Goal: Task Accomplishment & Management: Complete application form

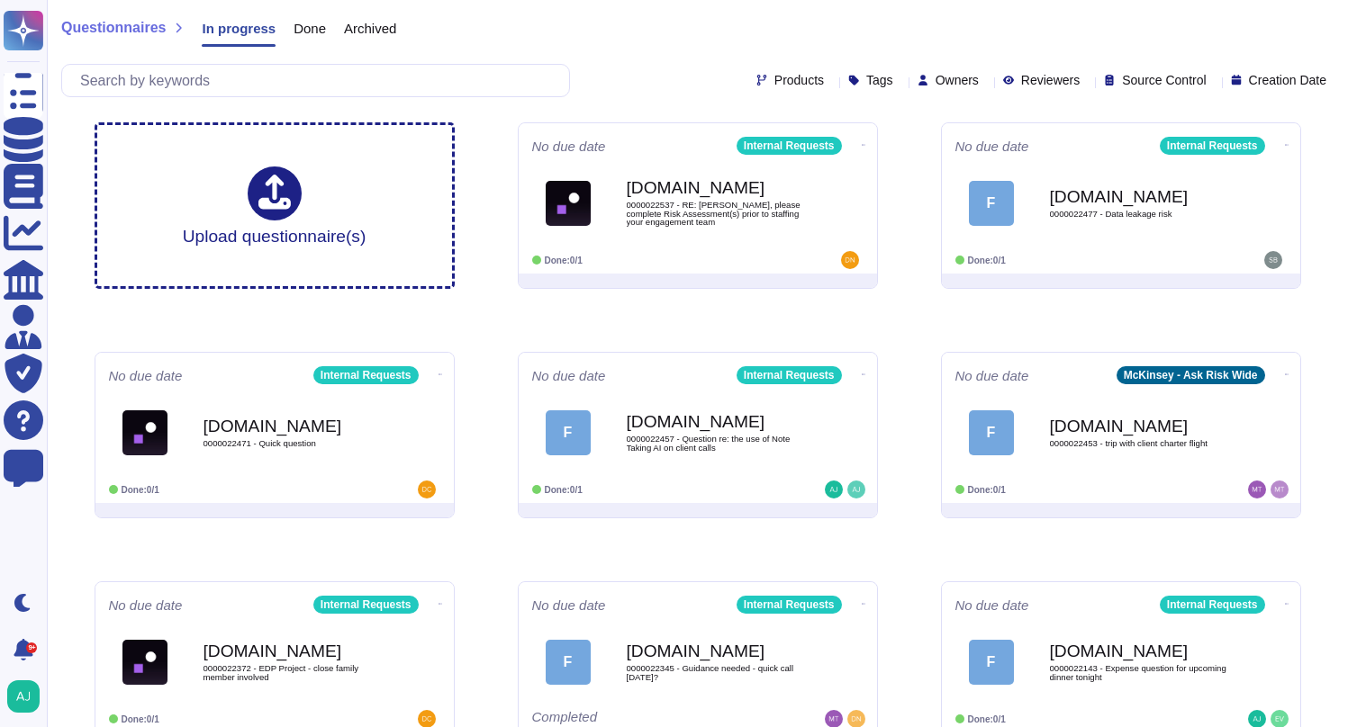
click at [617, 39] on div "Questionnaires In progress Done Archived" at bounding box center [697, 32] width 1272 height 36
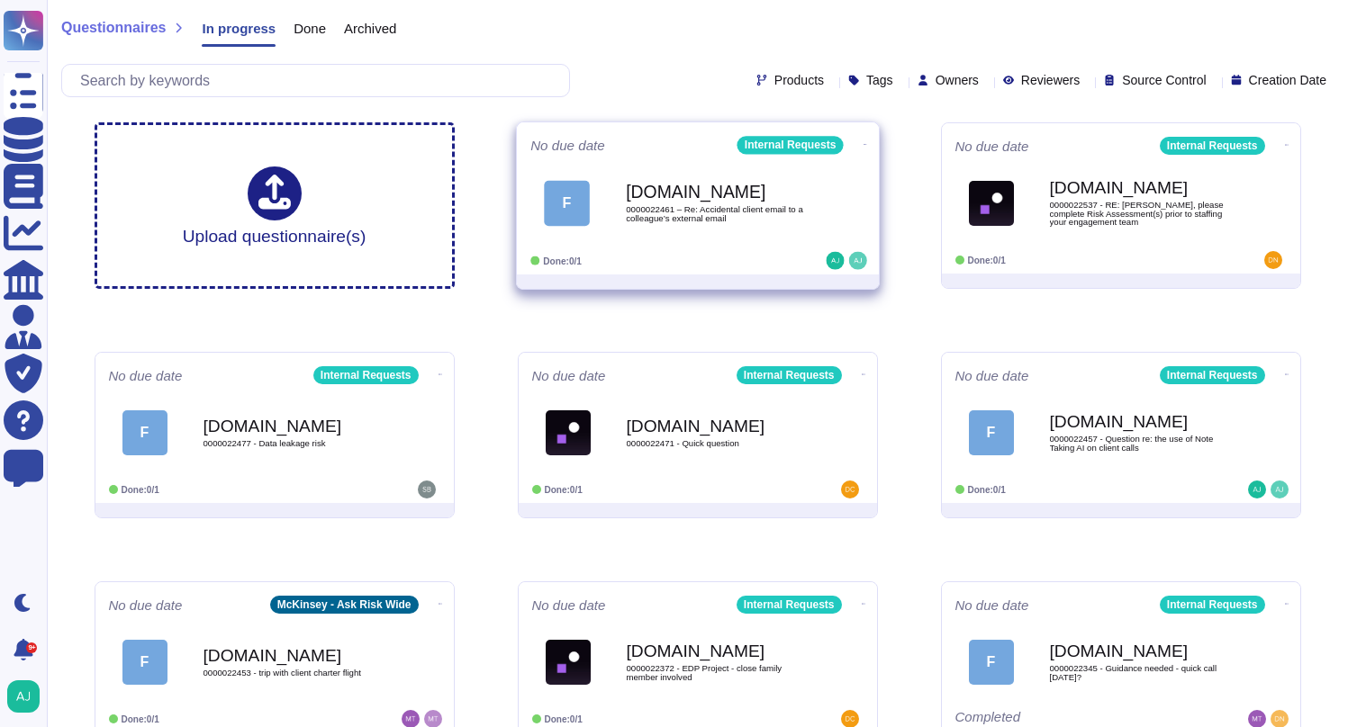
click at [678, 256] on div "Done: 0/1" at bounding box center [641, 261] width 223 height 18
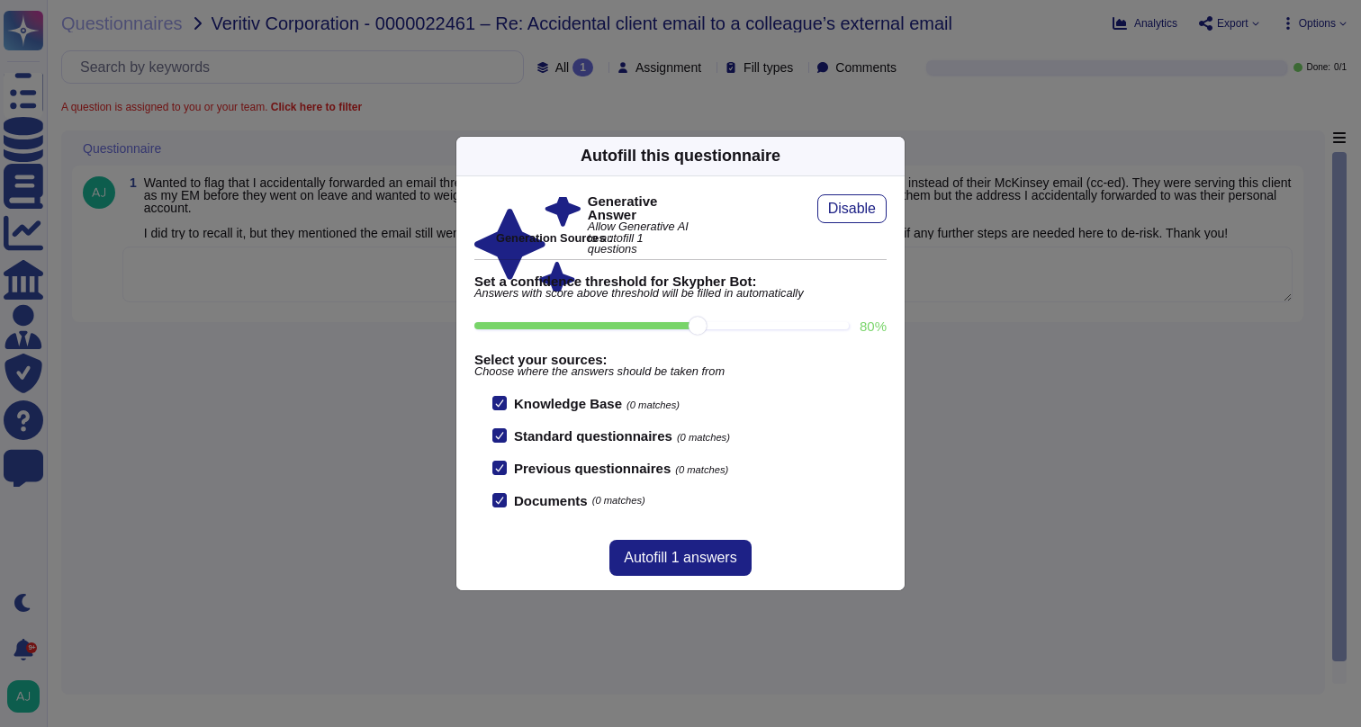
click at [384, 541] on div "Autofill this questionnaire Generative Answer Allow Generative AI to autofill 1…" at bounding box center [680, 363] width 1361 height 727
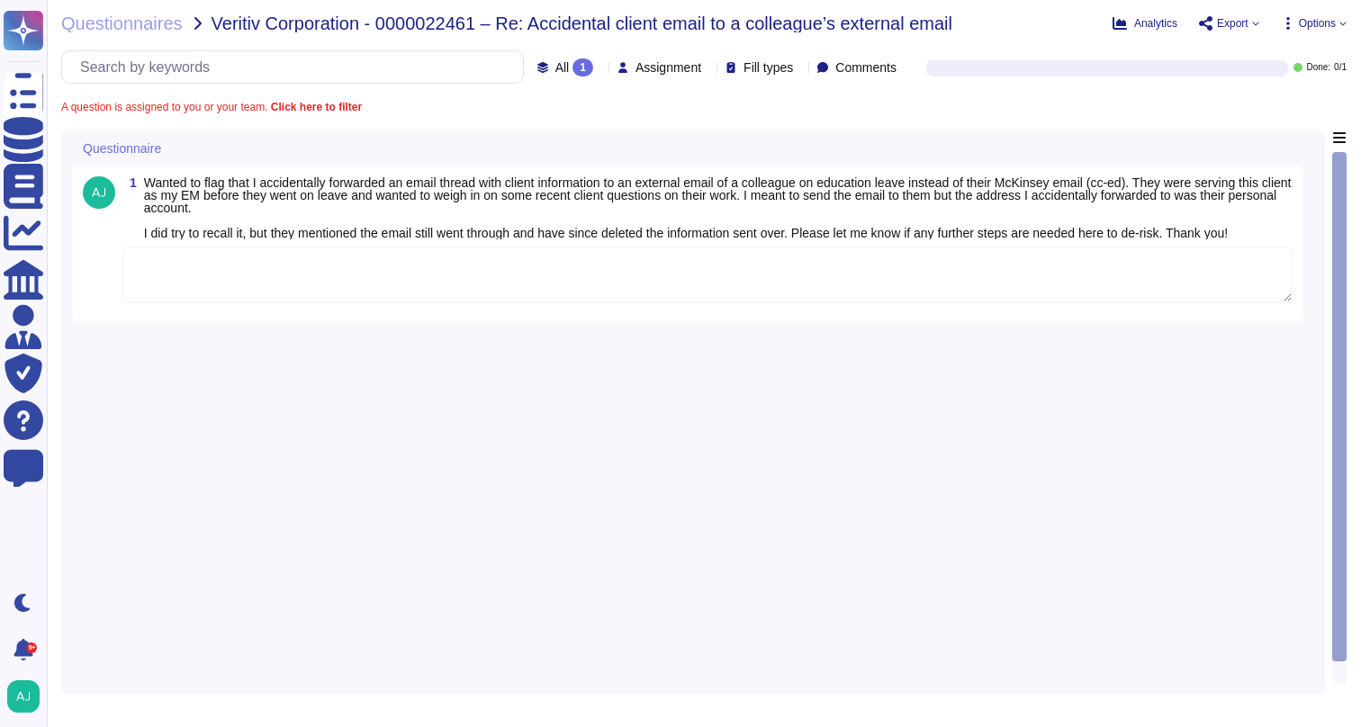
click at [383, 303] on textarea at bounding box center [707, 275] width 1170 height 56
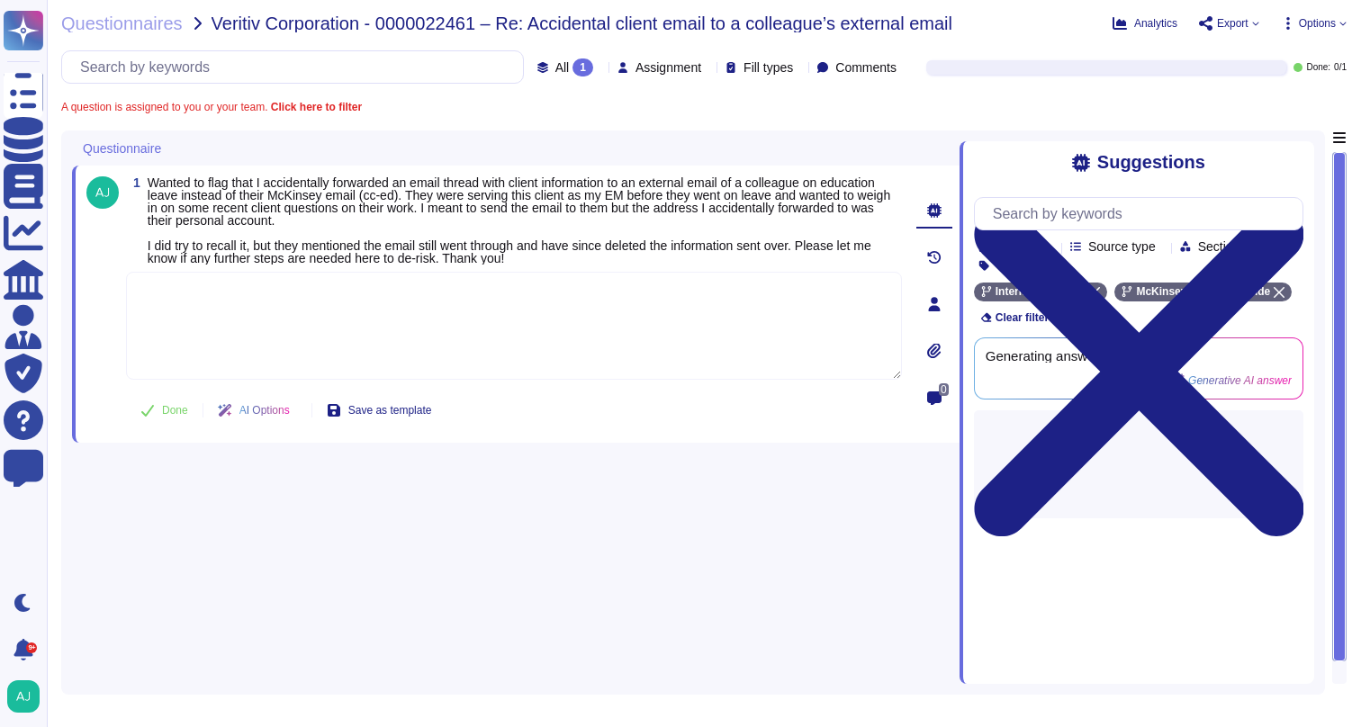
paste textarea "Thank you for contacting our Ask Risk and for flagging the situation below. I a…"
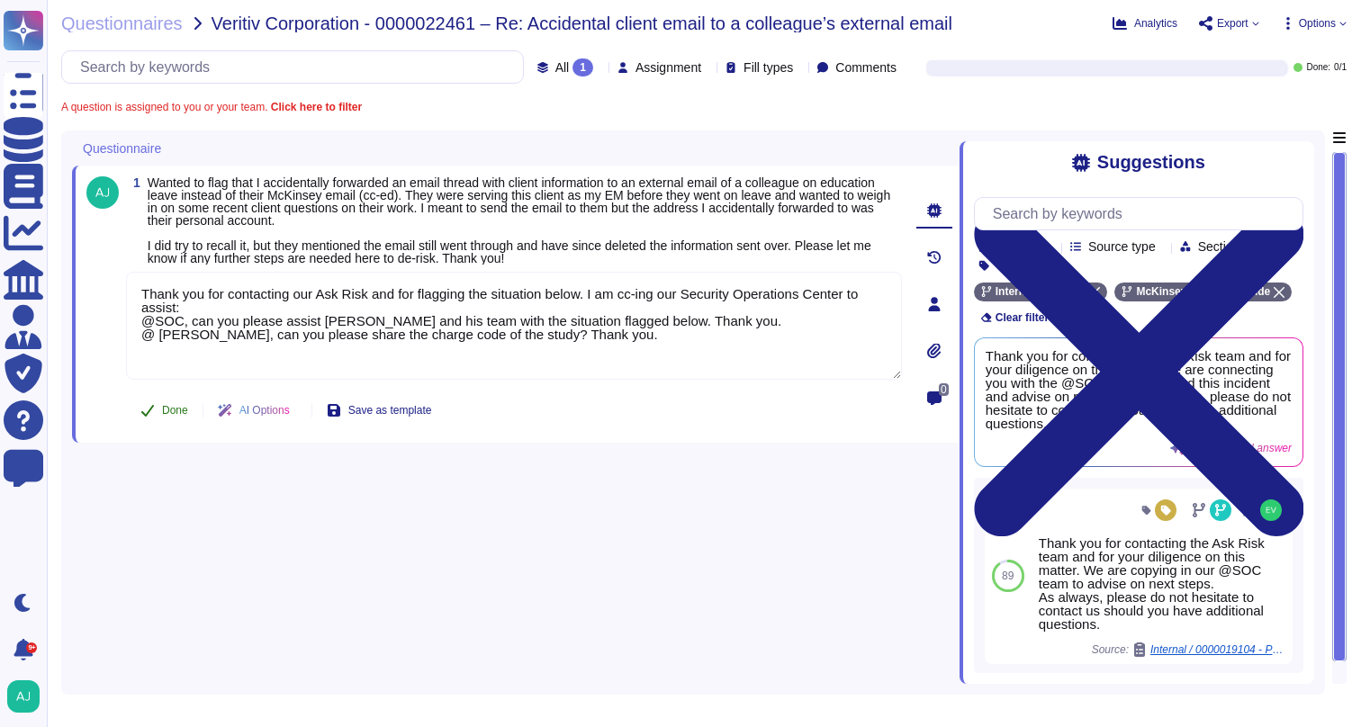
type textarea "Thank you for contacting our Ask Risk and for flagging the situation below. I a…"
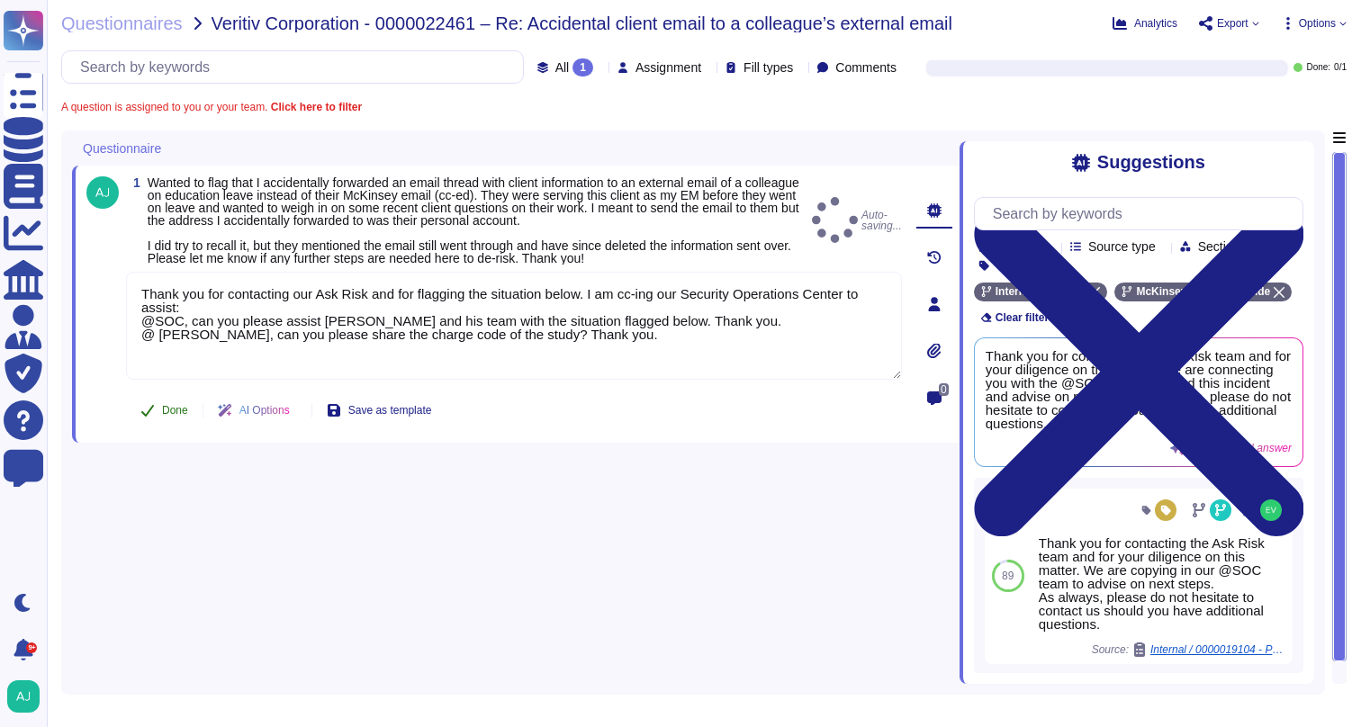
click at [166, 413] on span "Done" at bounding box center [175, 410] width 26 height 11
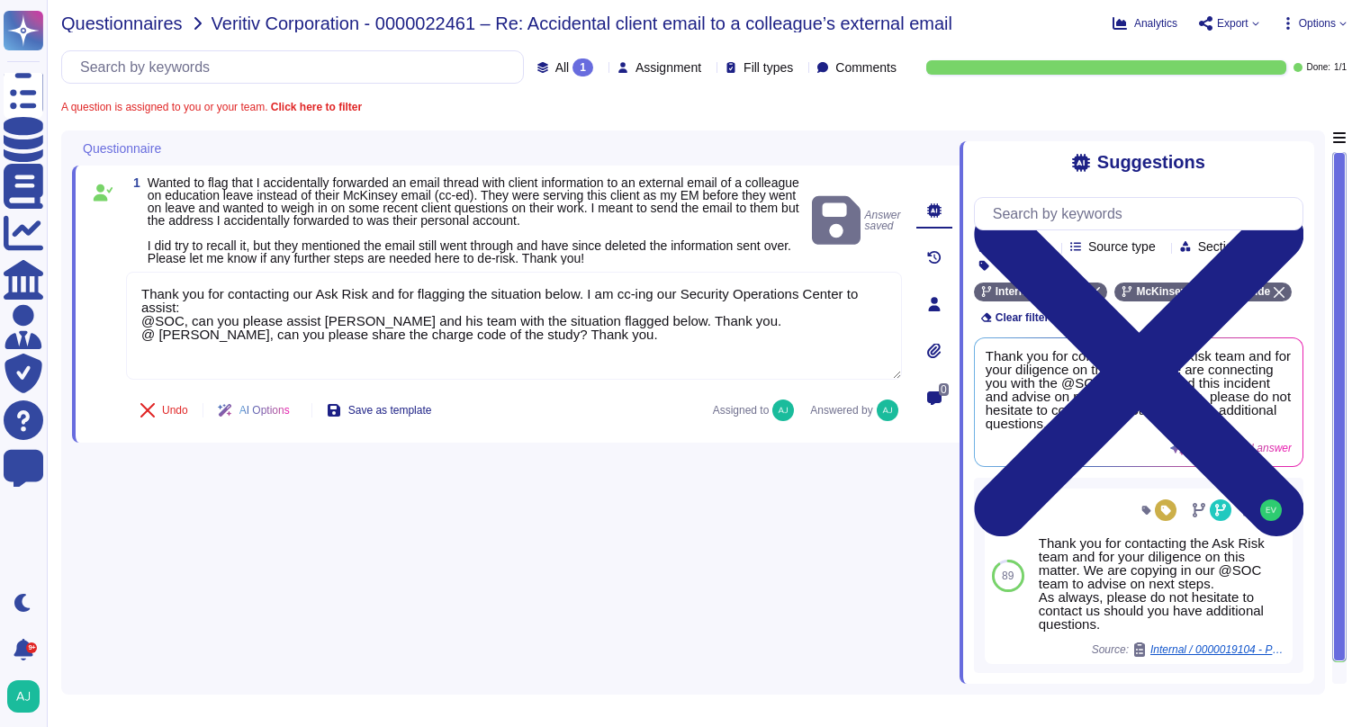
click at [122, 31] on span "Questionnaires" at bounding box center [122, 23] width 122 height 18
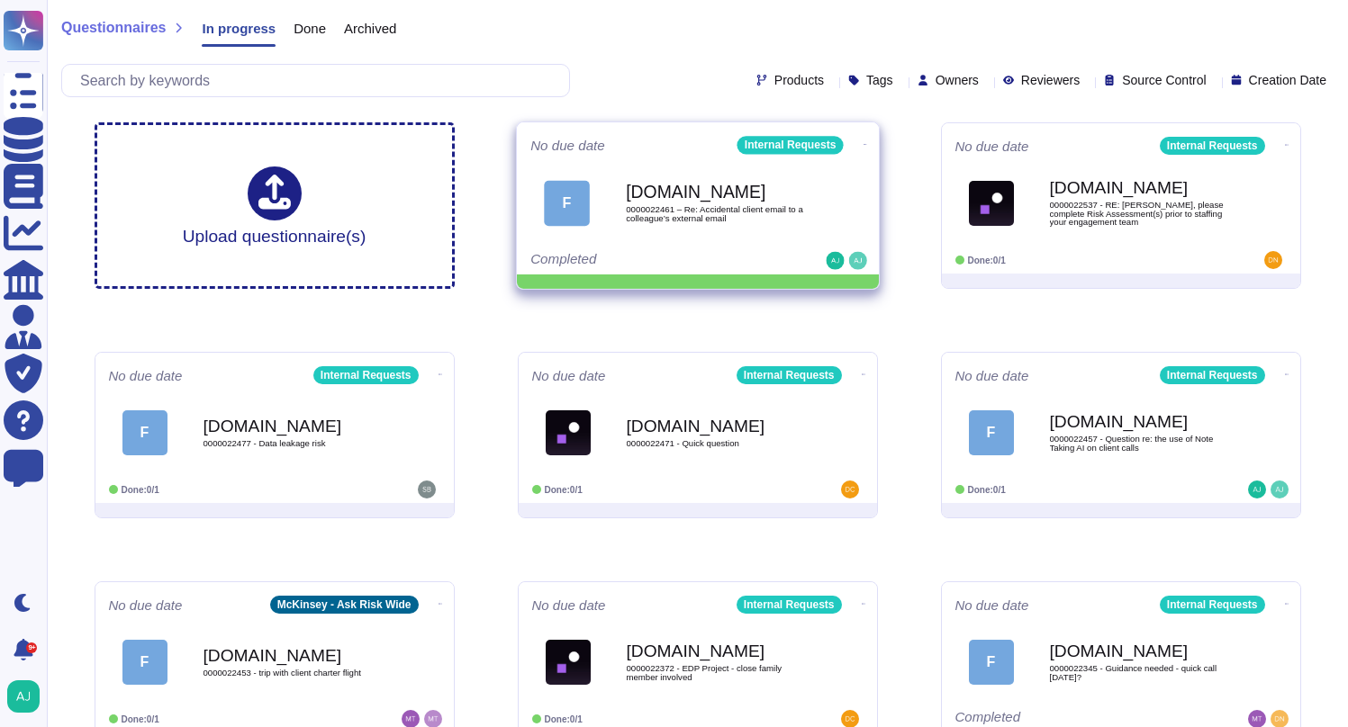
click at [861, 140] on span at bounding box center [864, 142] width 7 height 19
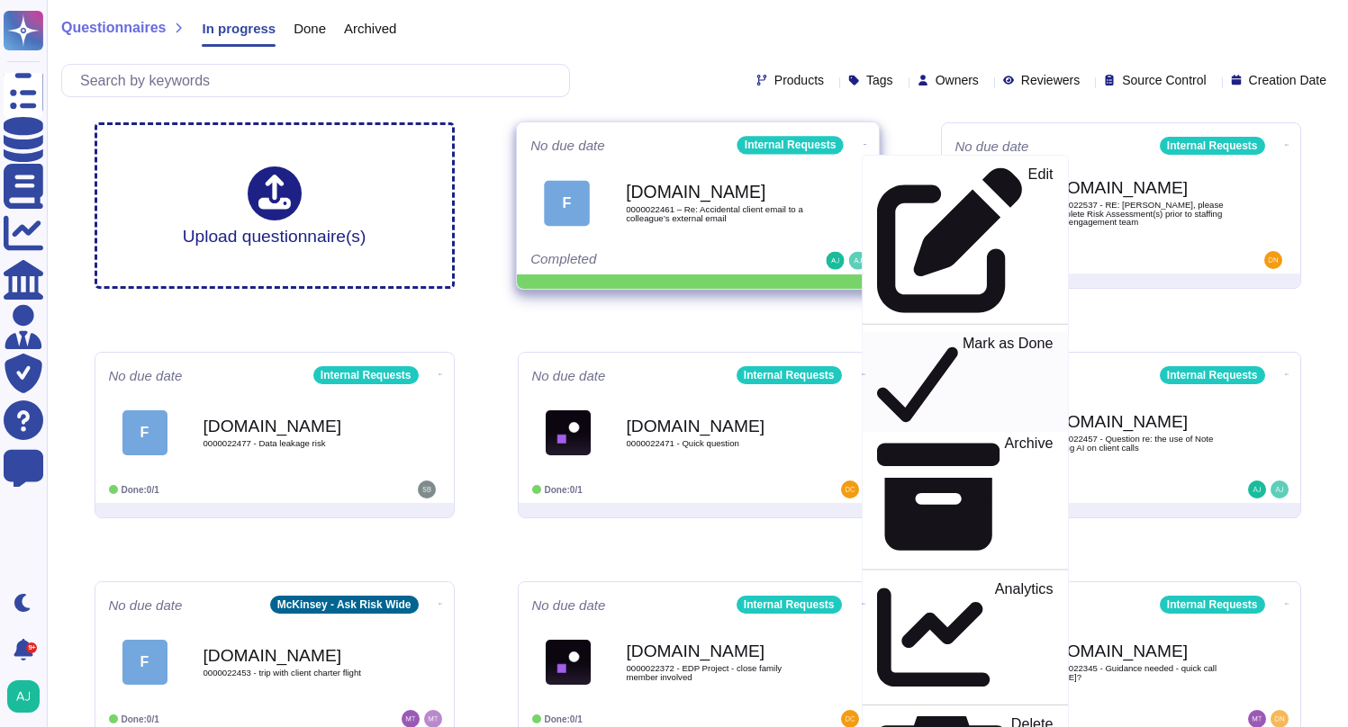
click at [962, 337] on p "Mark as Done" at bounding box center [1007, 383] width 91 height 92
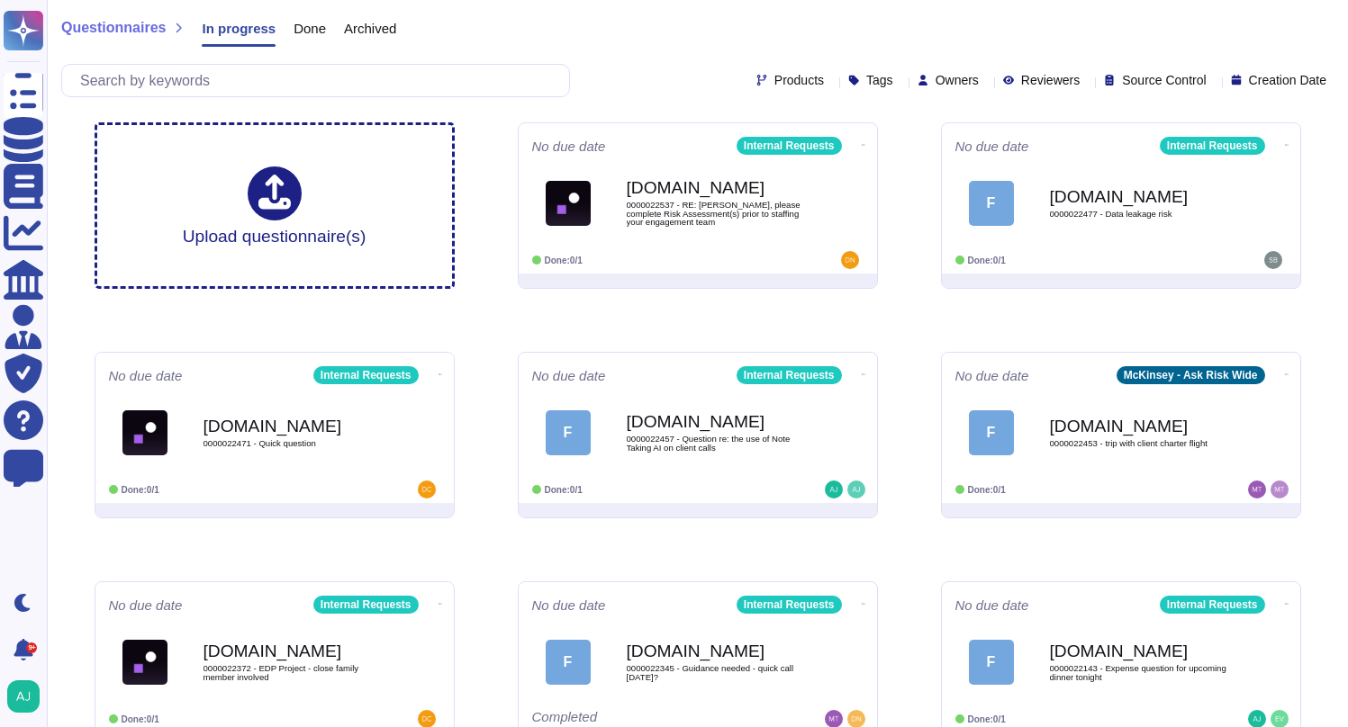
click at [843, 32] on div "Questionnaires In progress Done Archived" at bounding box center [697, 32] width 1272 height 36
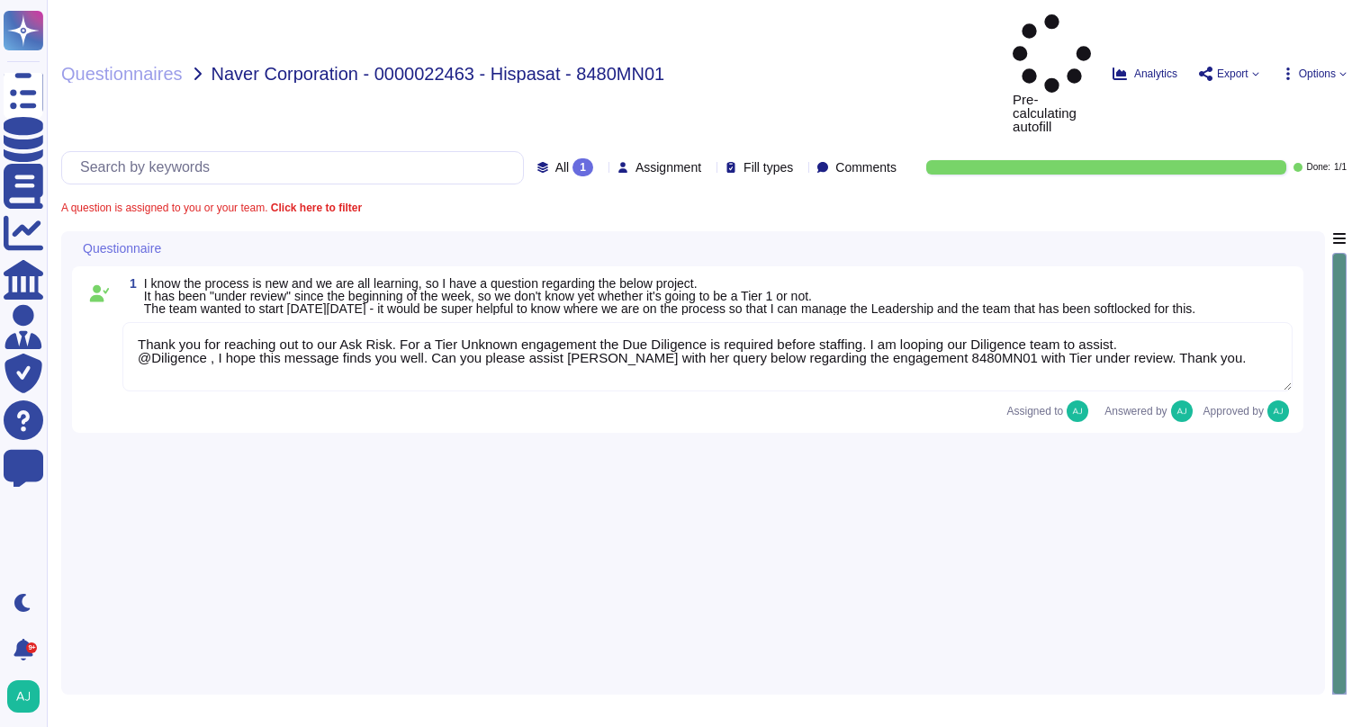
type textarea "Thank you for reaching out to our Ask Risk. For a Tier Unknown engagement the D…"
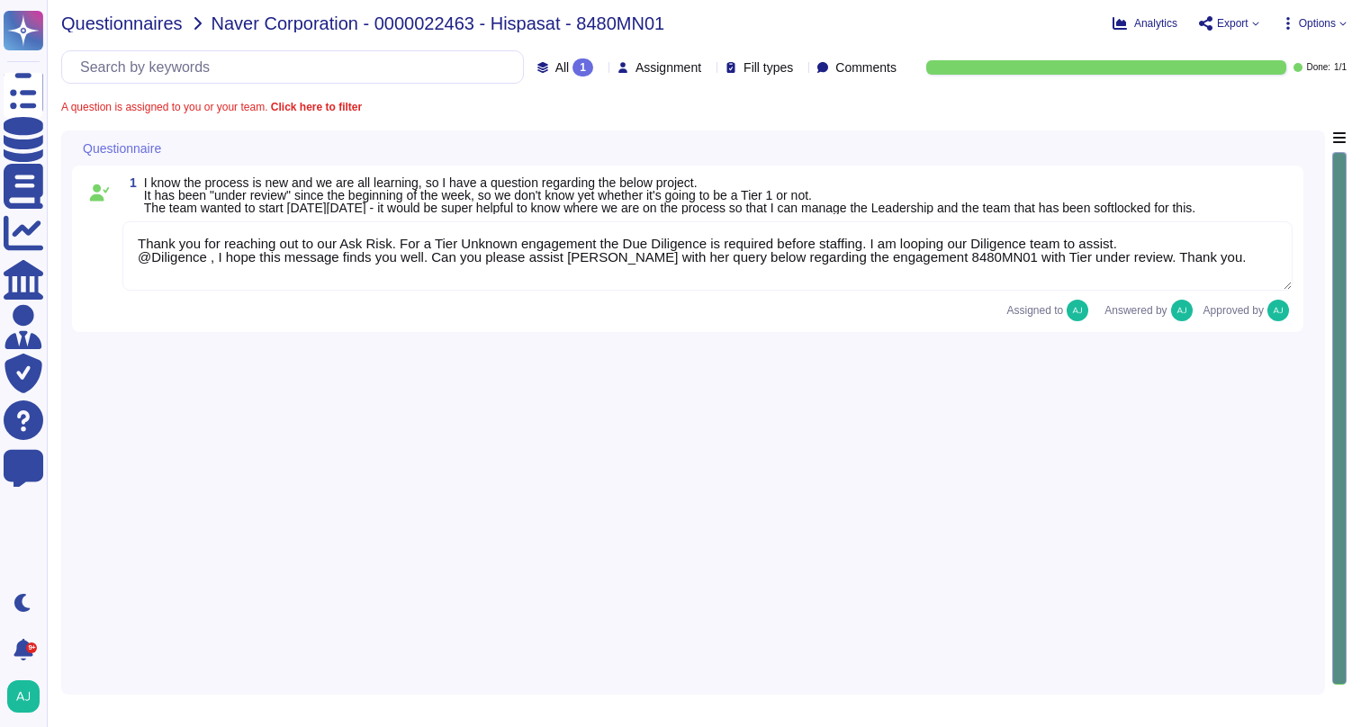
click at [136, 23] on span "Questionnaires" at bounding box center [122, 23] width 122 height 18
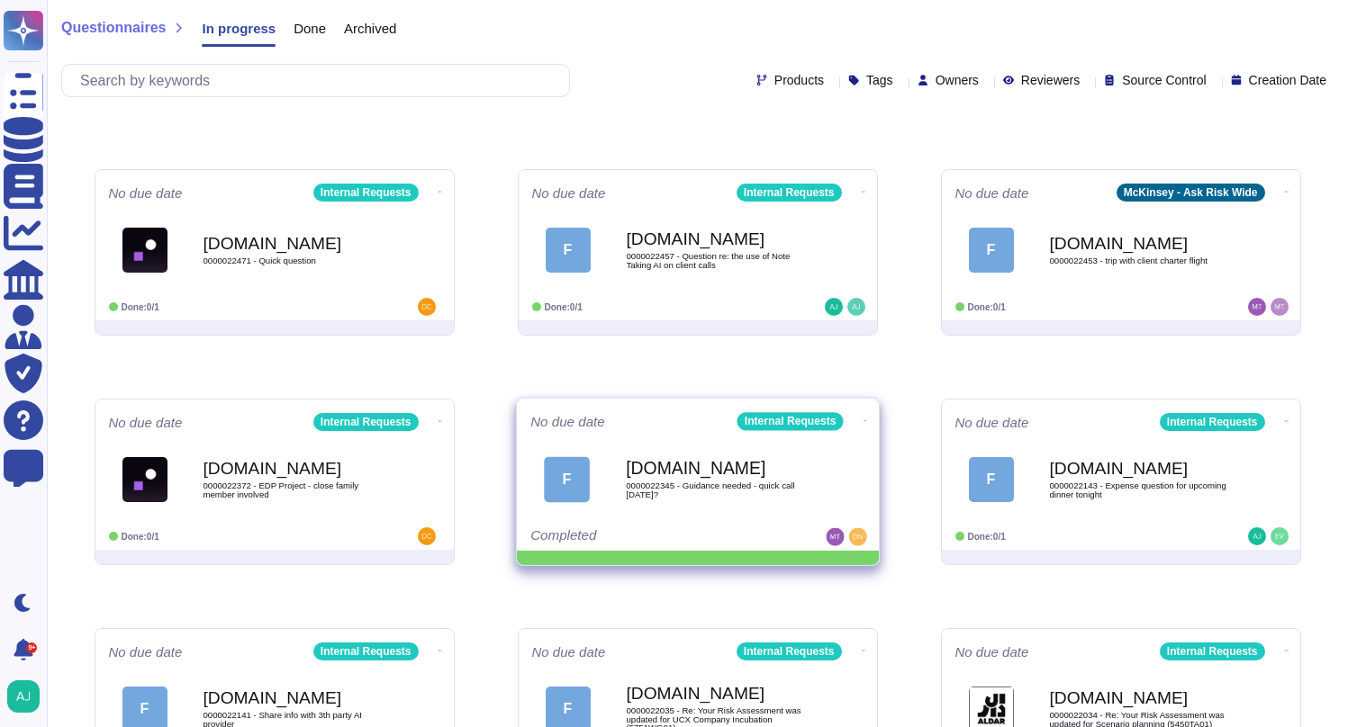
scroll to position [184, 0]
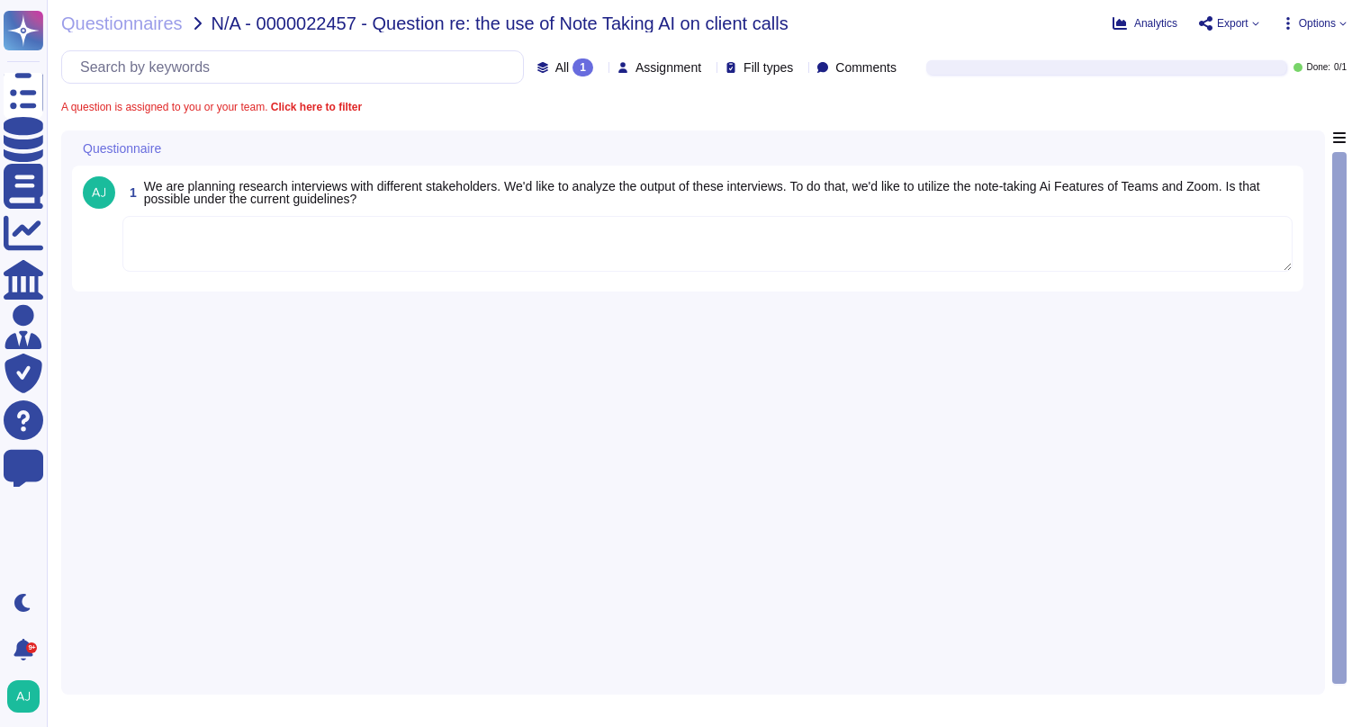
click at [383, 247] on textarea at bounding box center [707, 244] width 1170 height 56
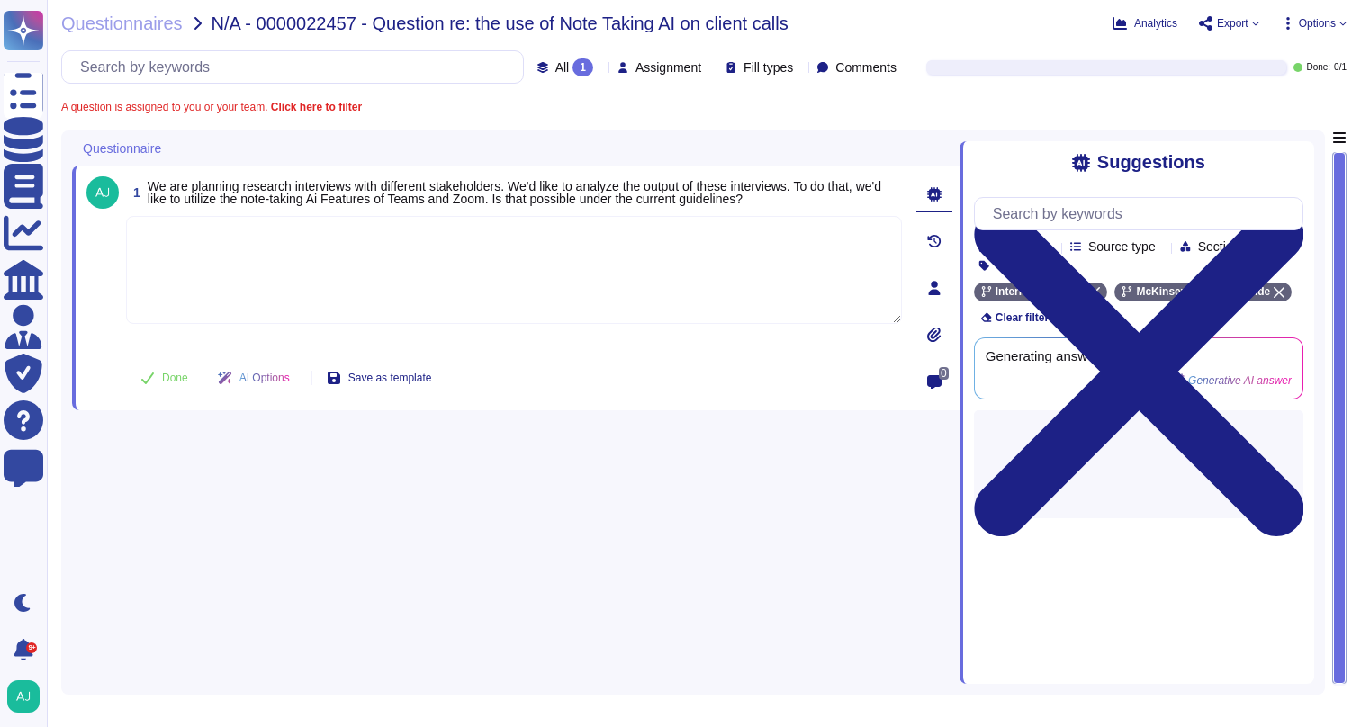
paste textarea "Our Firm’s Ai-Generated Summarization Guidelines allow the use of Generative Ai…"
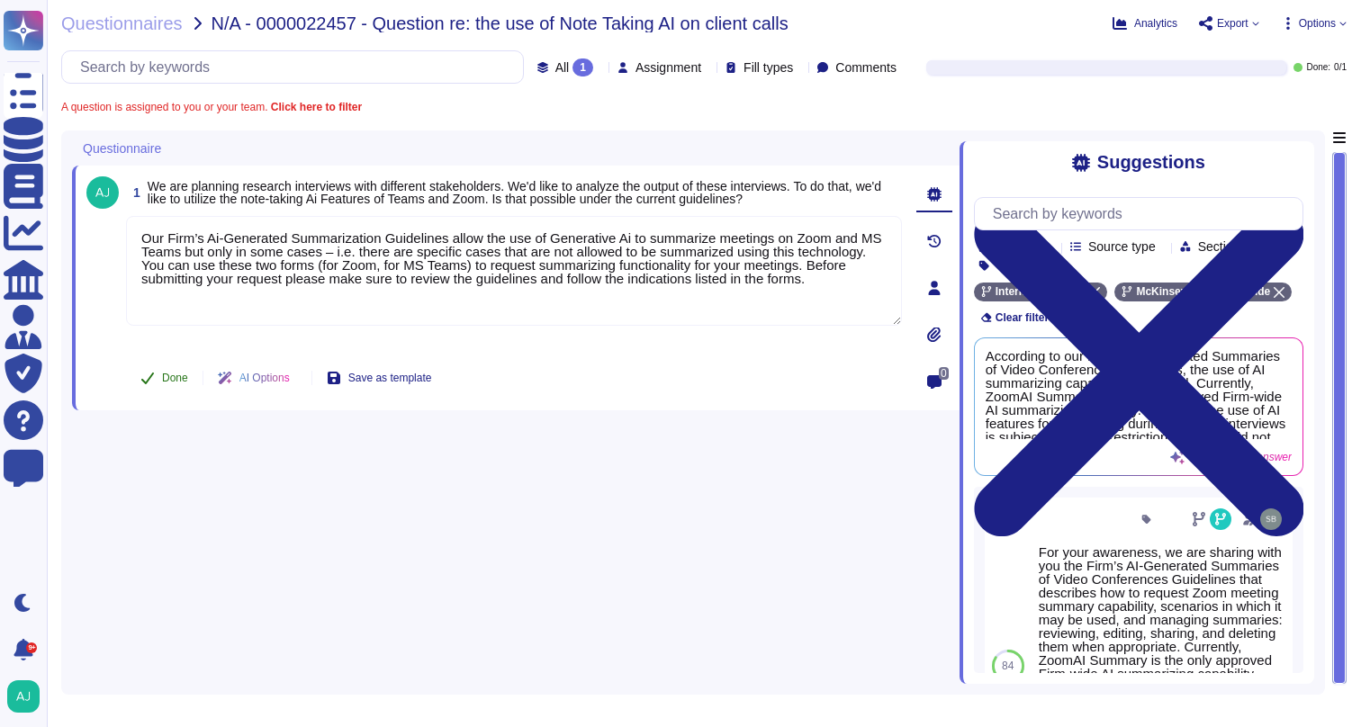
type textarea "Our Firm’s Ai-Generated Summarization Guidelines allow the use of Generative Ai…"
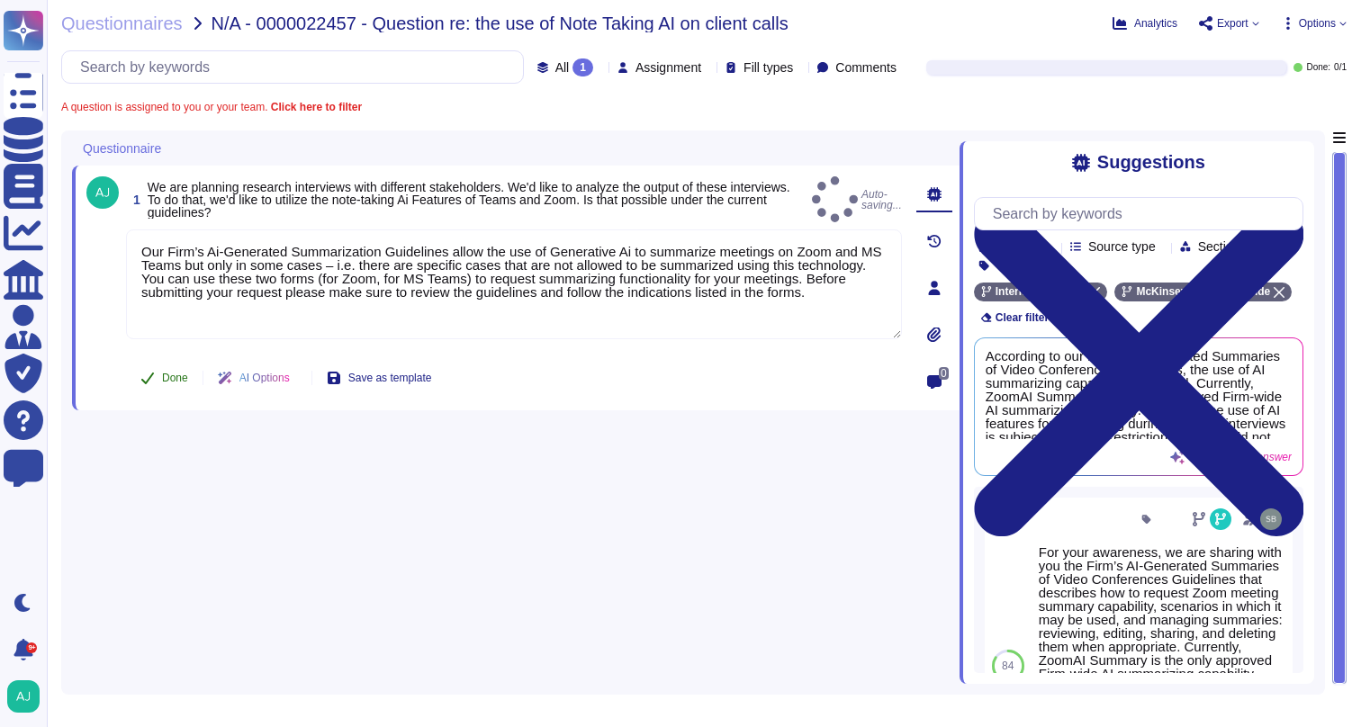
click at [163, 382] on span "Done" at bounding box center [175, 378] width 26 height 11
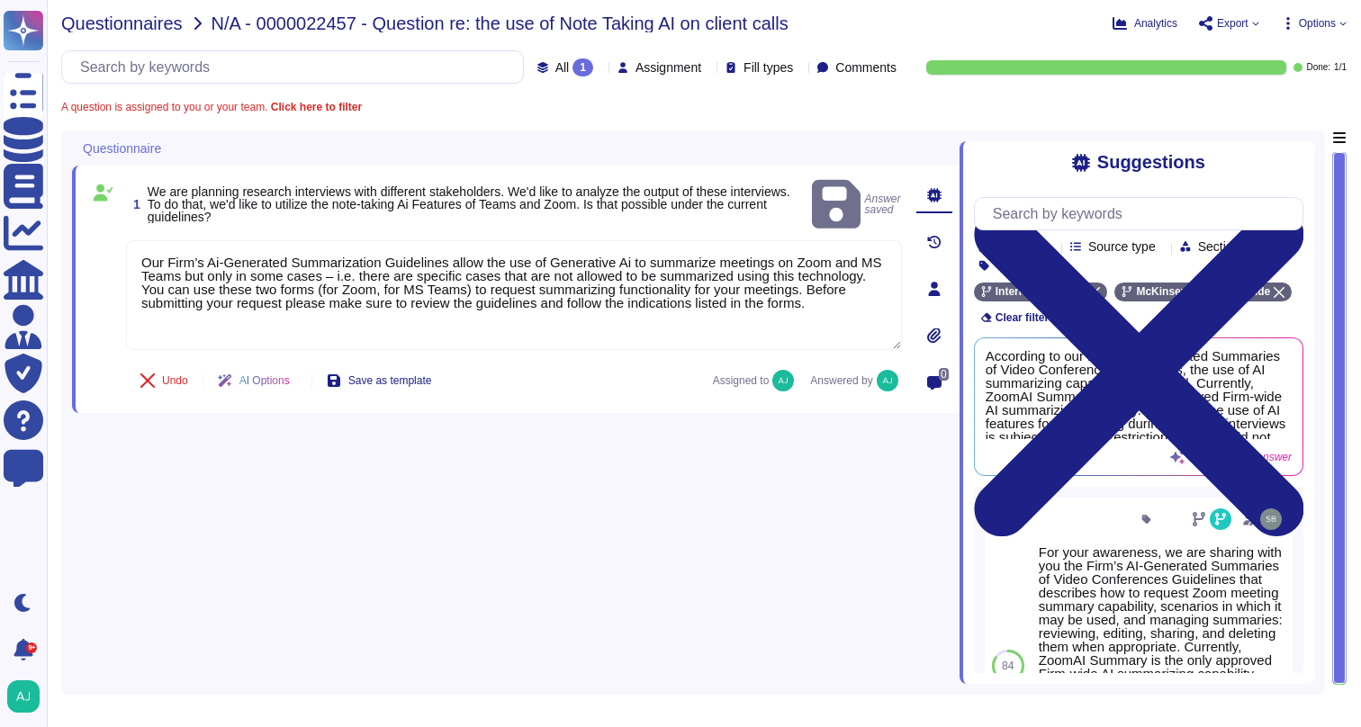
click at [115, 27] on span "Questionnaires" at bounding box center [122, 23] width 122 height 18
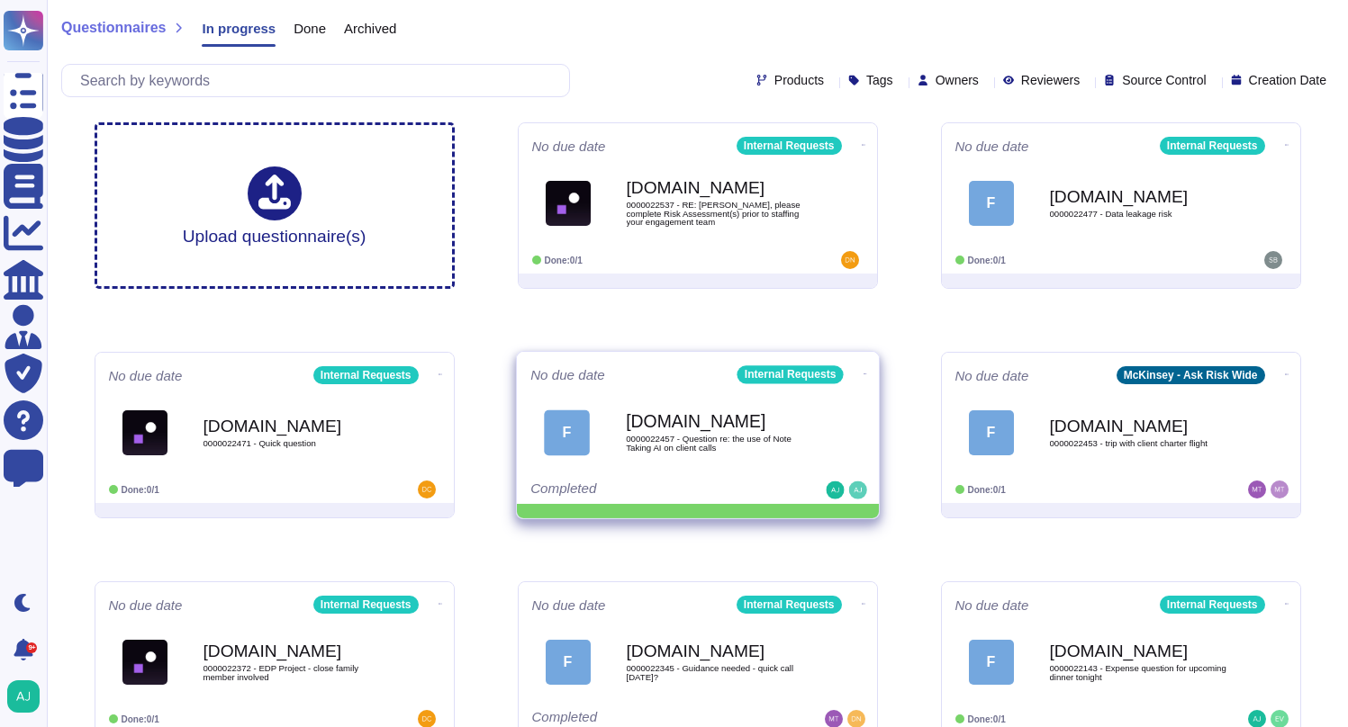
click at [863, 372] on icon at bounding box center [865, 374] width 4 height 5
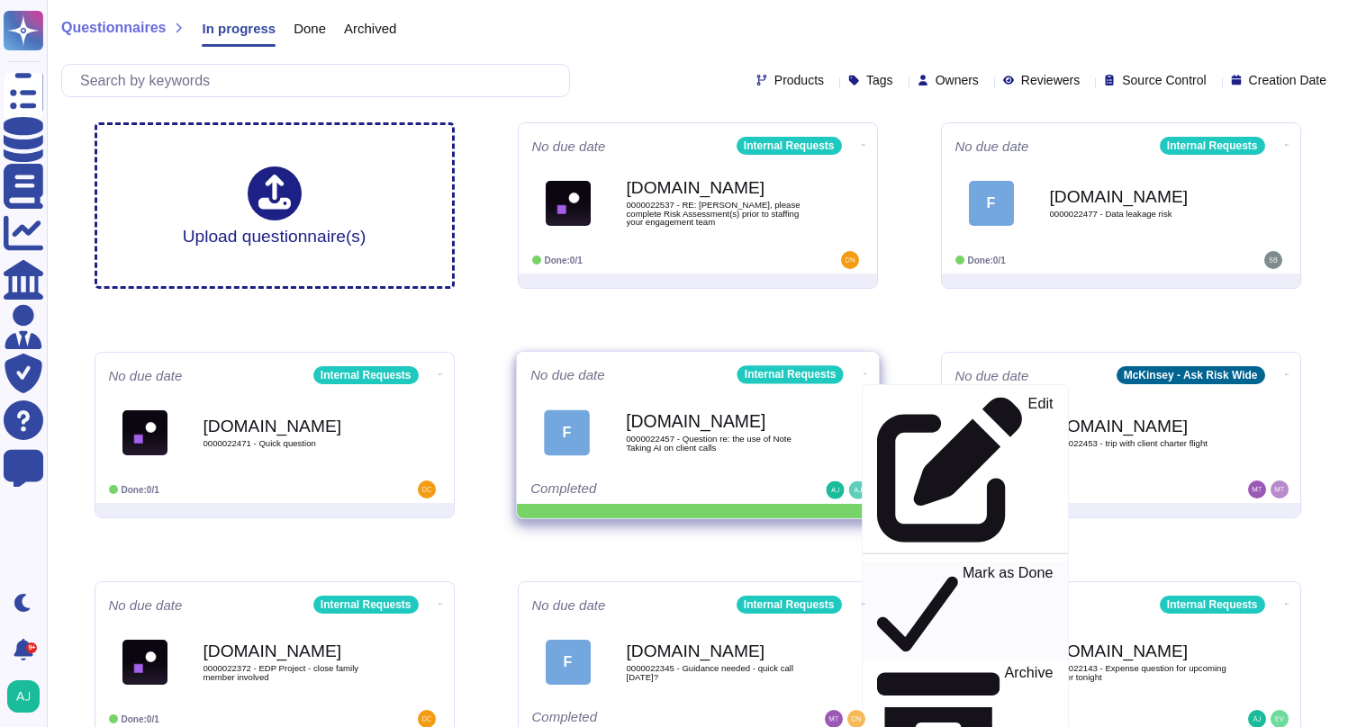
click at [962, 566] on p "Mark as Done" at bounding box center [1007, 612] width 91 height 92
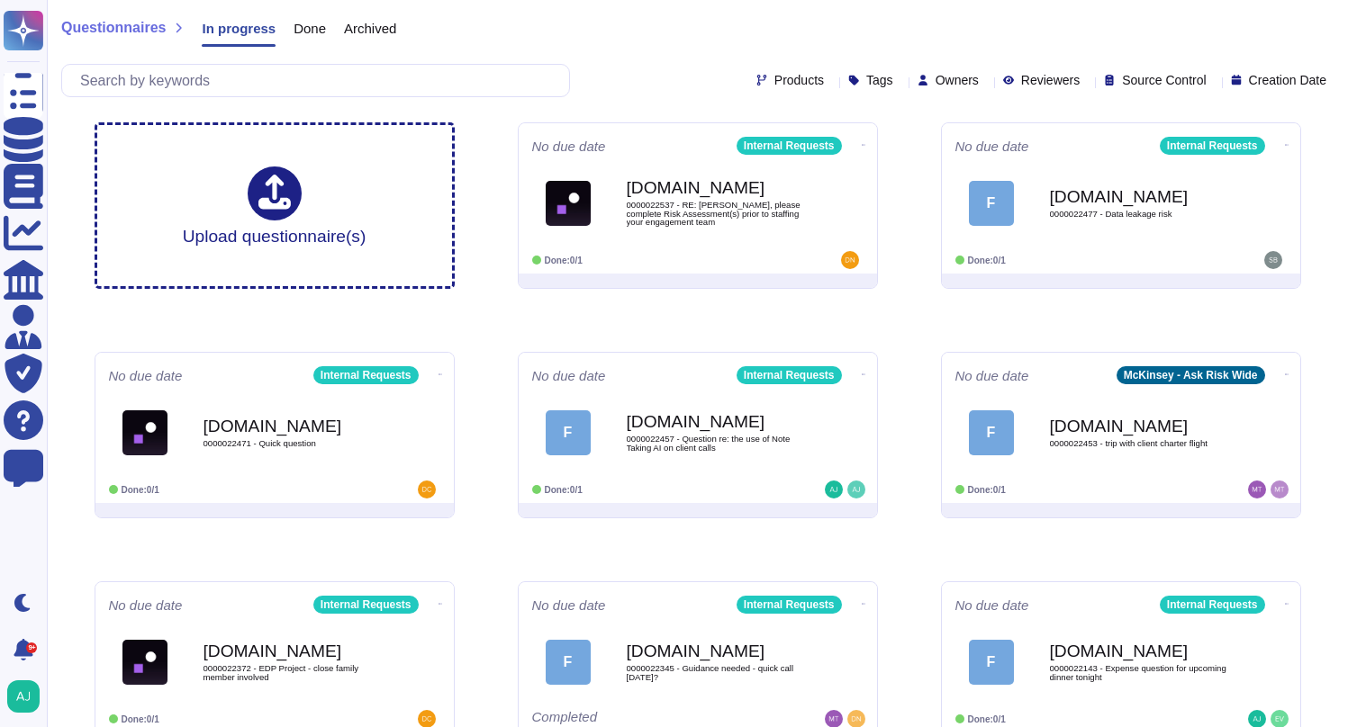
scroll to position [184, 0]
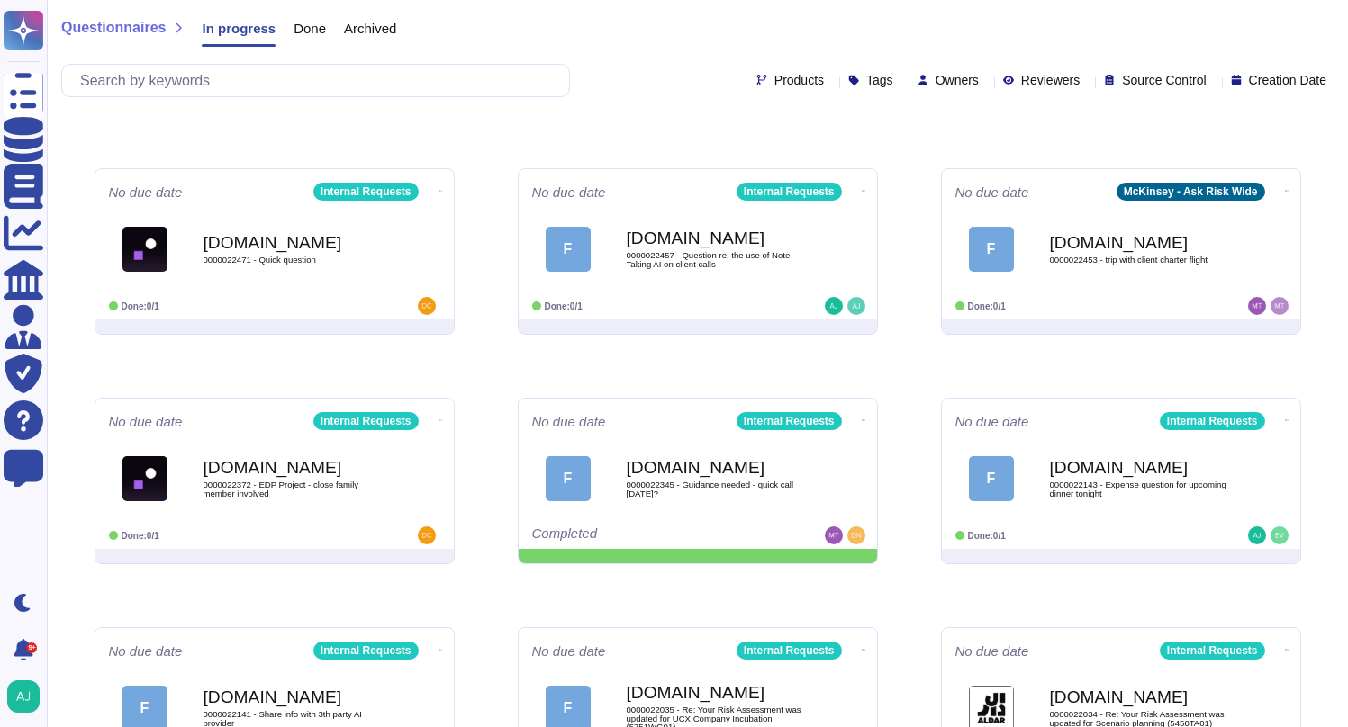
click at [619, 135] on div "Upload questionnaire(s) No due date Internal Requests [DOMAIN_NAME] 0000022537 …" at bounding box center [697, 366] width 1235 height 884
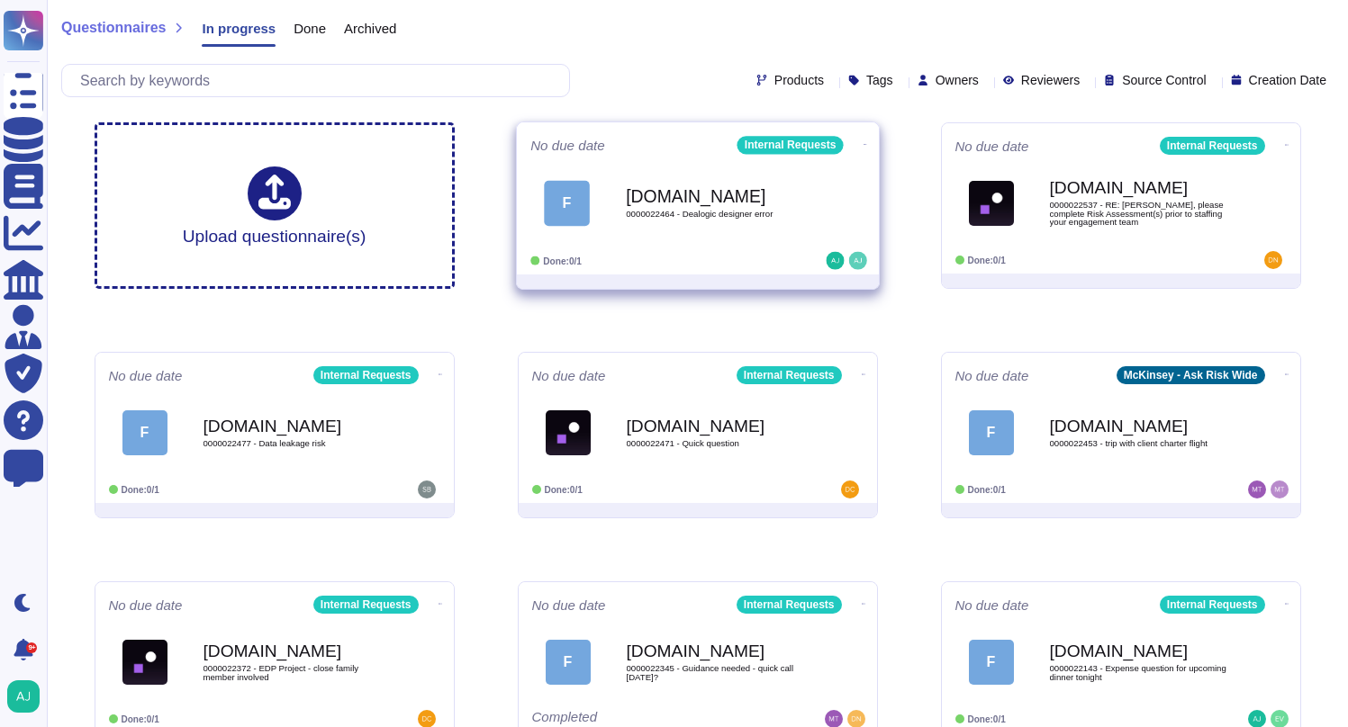
click at [718, 265] on div "Done: 0/1" at bounding box center [641, 261] width 223 height 18
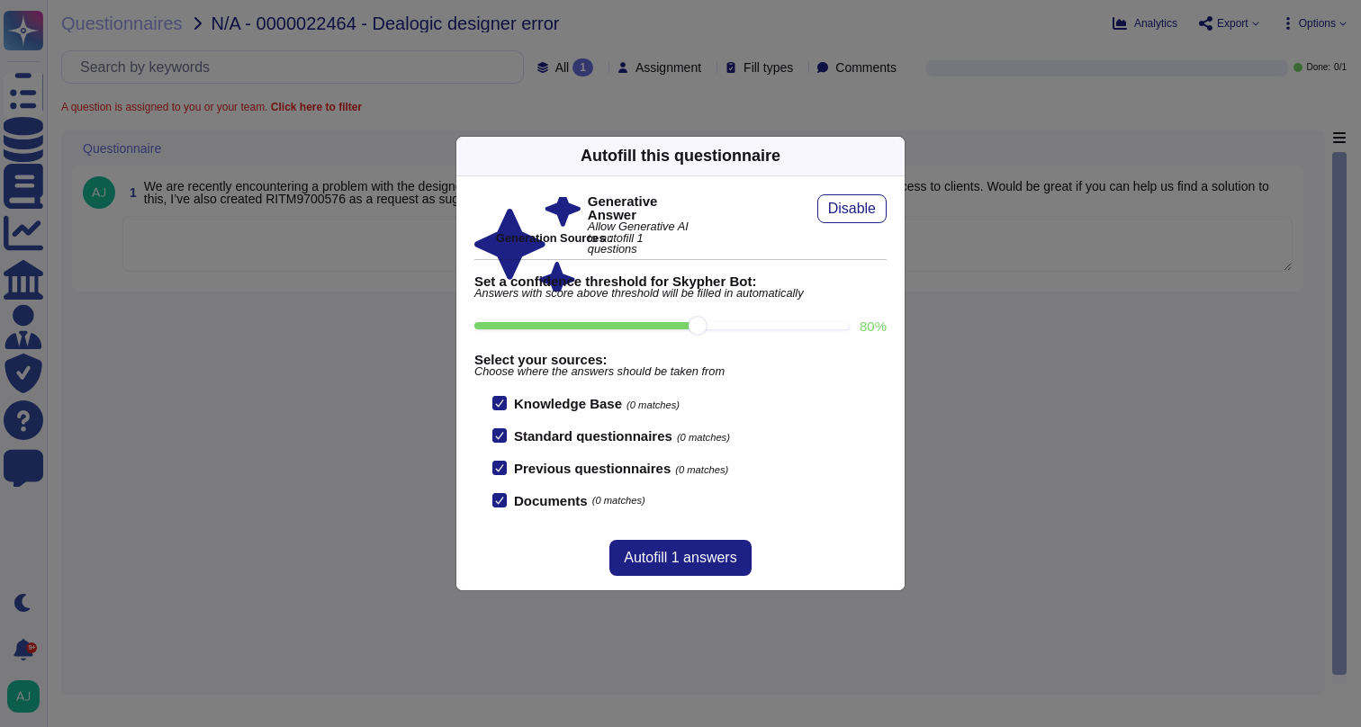
click at [349, 517] on div "Autofill this questionnaire Generative Answer Allow Generative AI to autofill 1…" at bounding box center [680, 363] width 1361 height 727
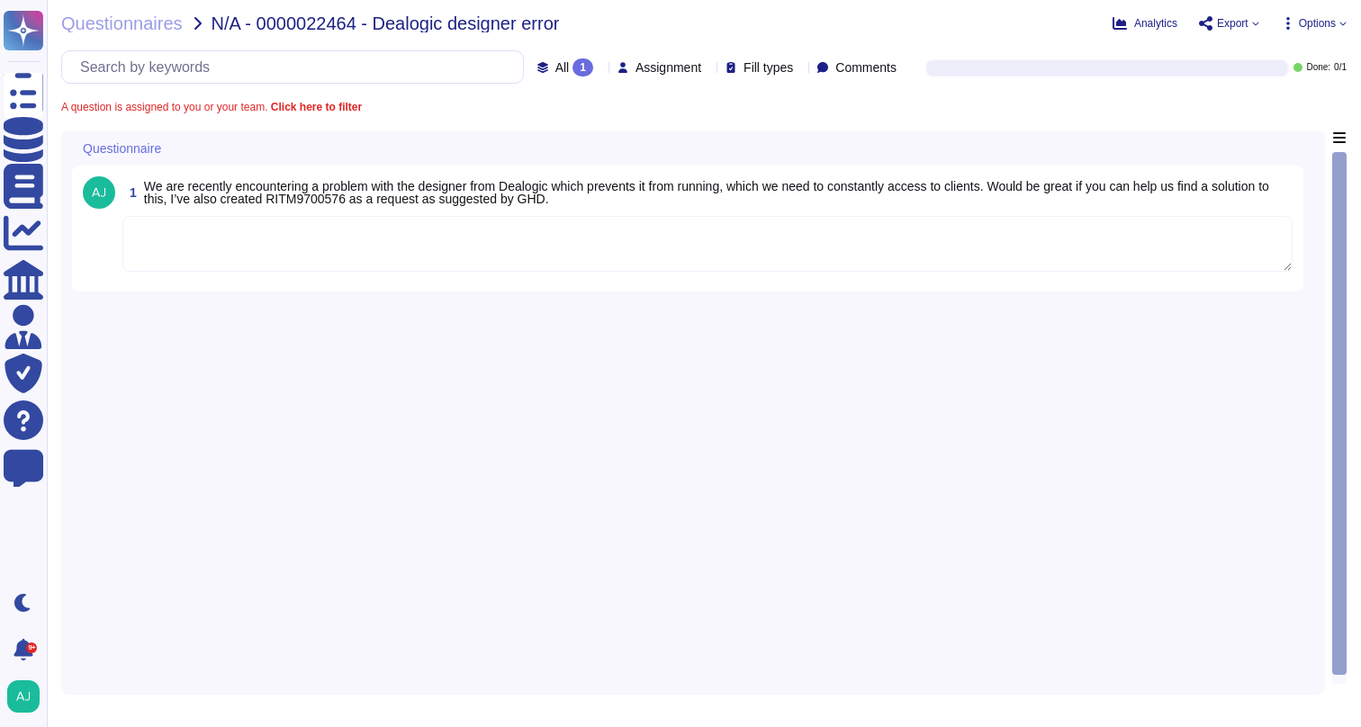
click at [357, 266] on textarea at bounding box center [707, 244] width 1170 height 56
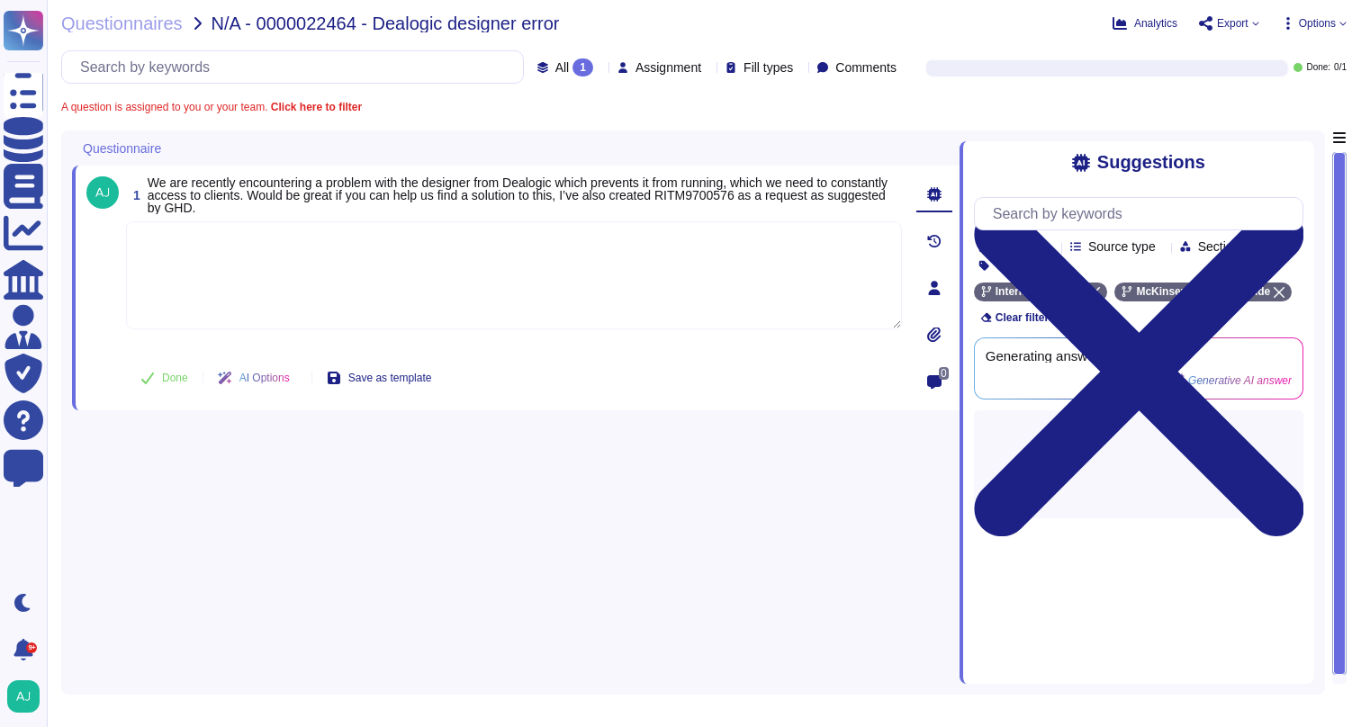
paste textarea "In this case, you did the right steps by requesting software approval to our GH…"
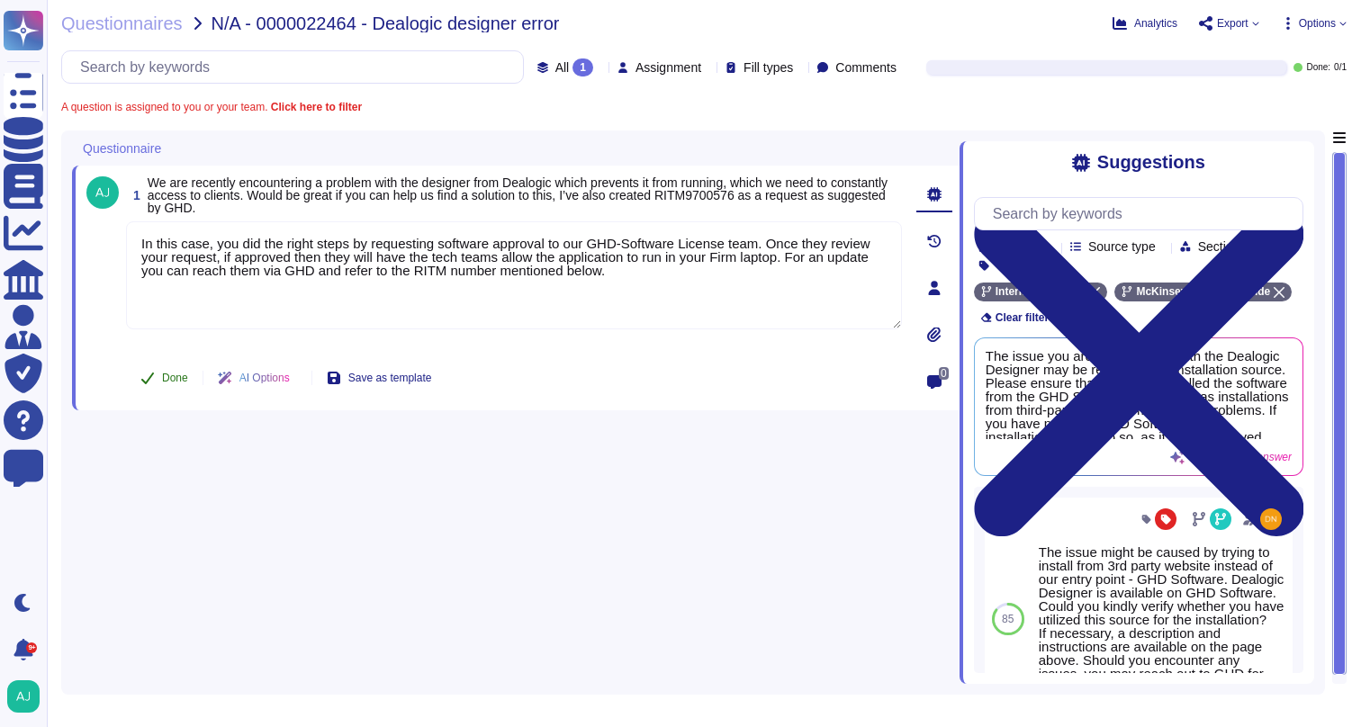
type textarea "In this case, you did the right steps by requesting software approval to our GH…"
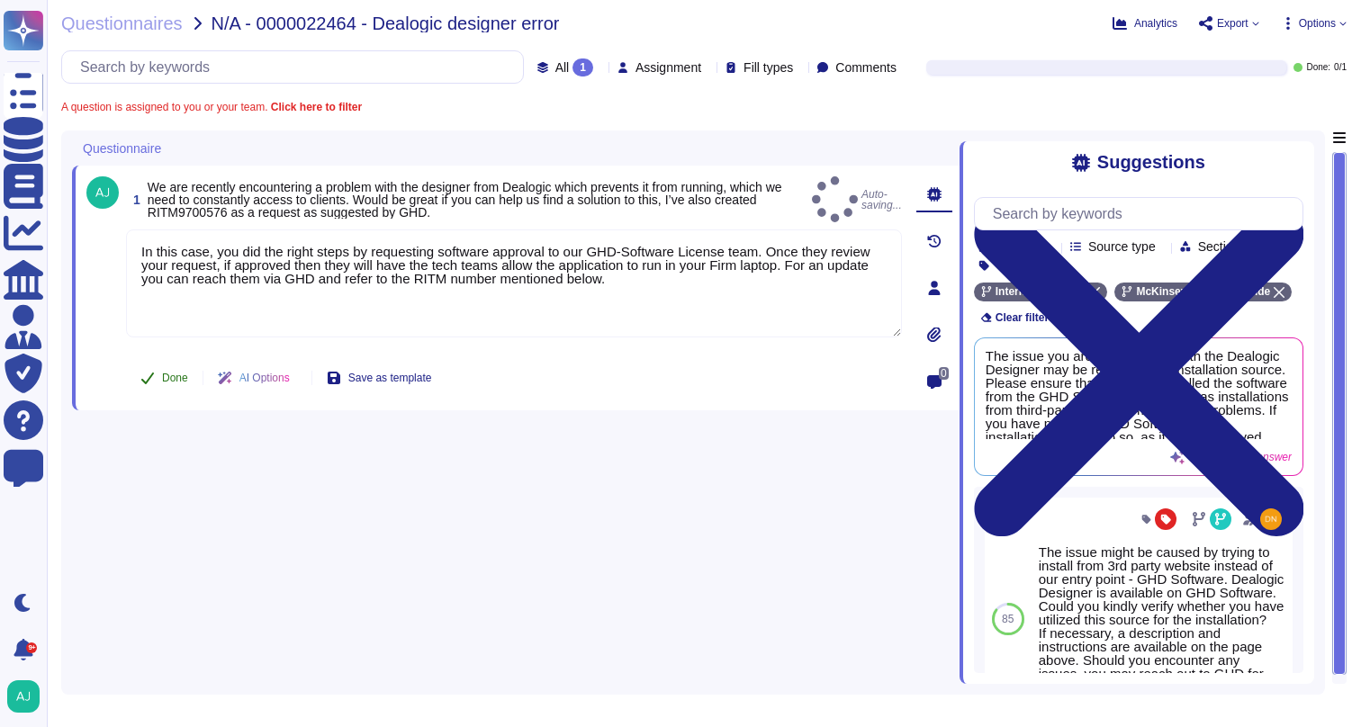
click at [166, 375] on span "Done" at bounding box center [175, 378] width 26 height 11
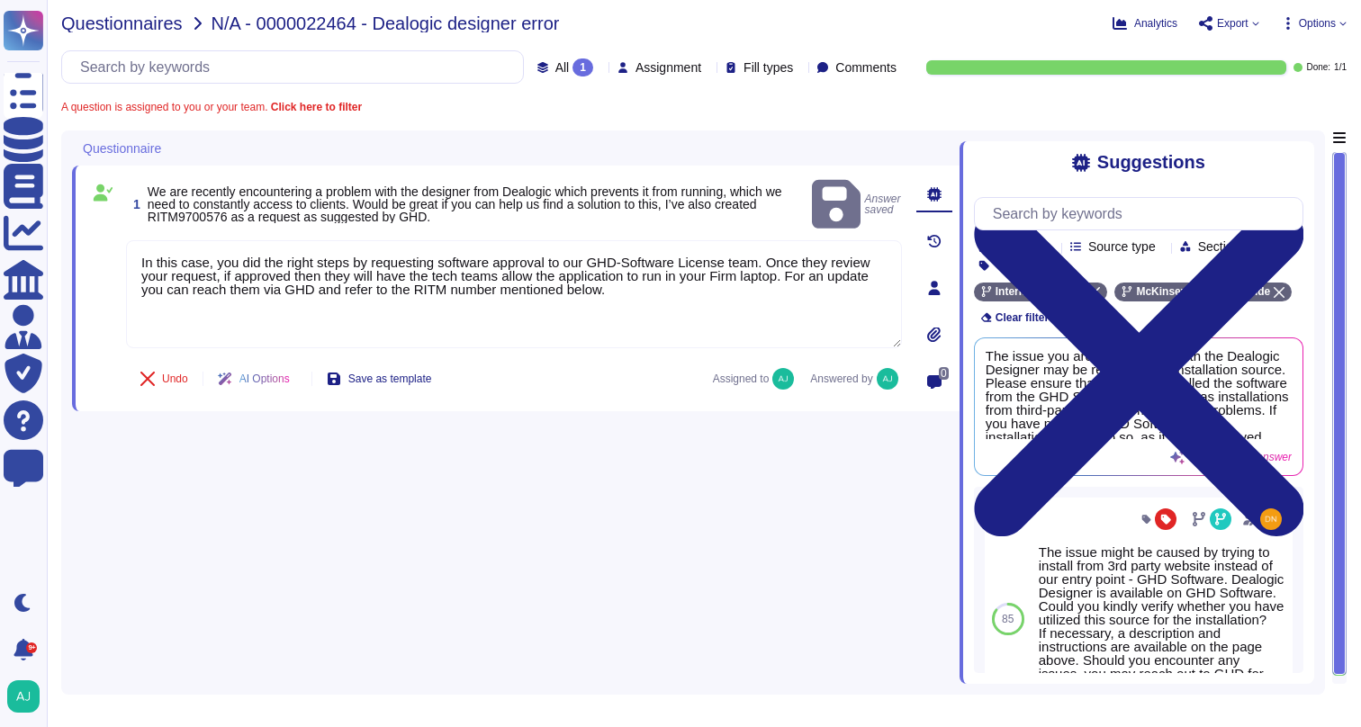
click at [159, 23] on span "Questionnaires" at bounding box center [122, 23] width 122 height 18
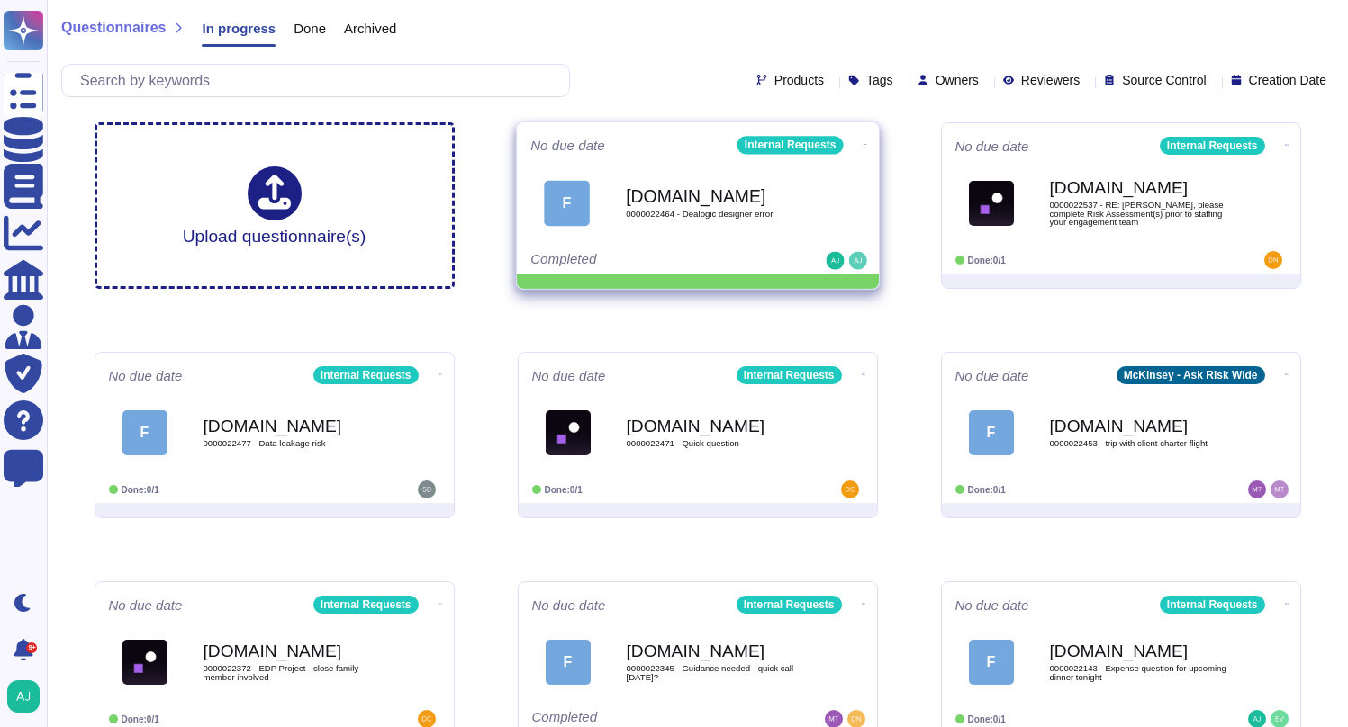
click at [863, 143] on icon at bounding box center [865, 144] width 4 height 5
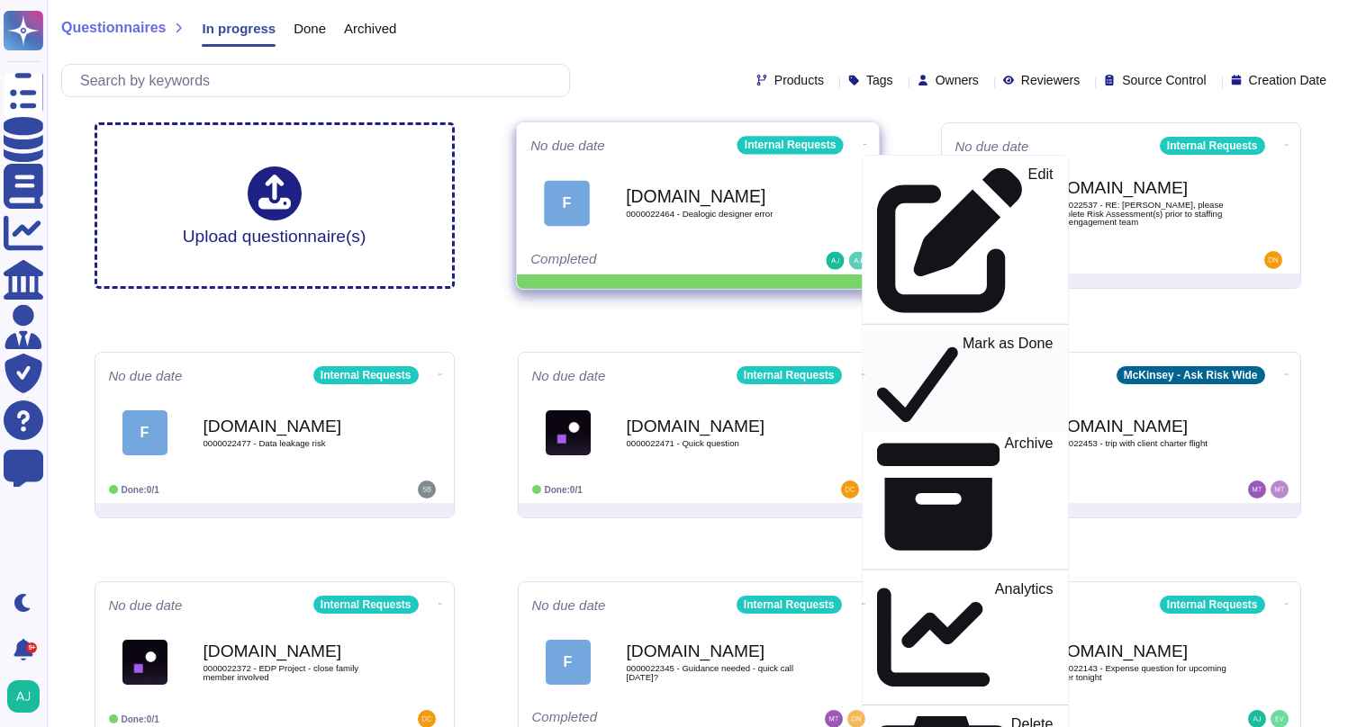
click at [962, 337] on p "Mark as Done" at bounding box center [1007, 383] width 91 height 92
